Goal: Navigation & Orientation: Go to known website

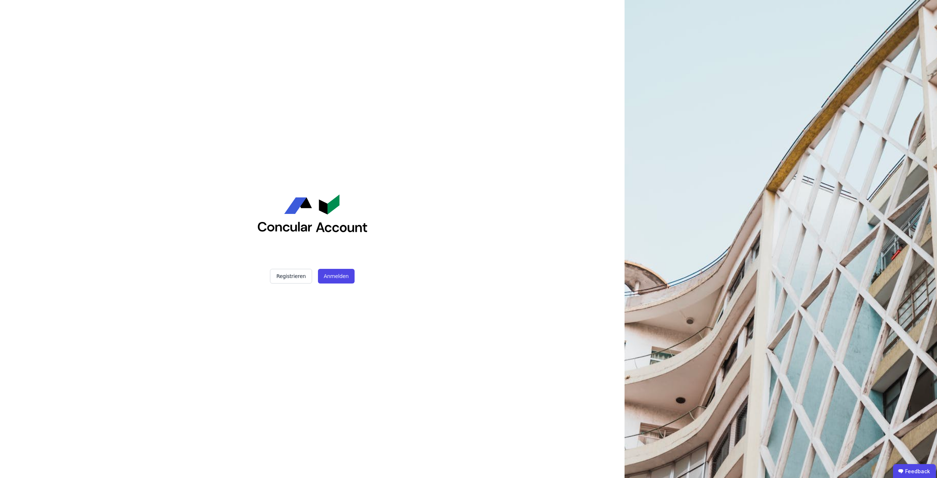
drag, startPoint x: 324, startPoint y: 275, endPoint x: 390, endPoint y: 256, distance: 67.9
click at [324, 275] on button "Anmelden" at bounding box center [336, 276] width 37 height 15
